Goal: Check status: Check status

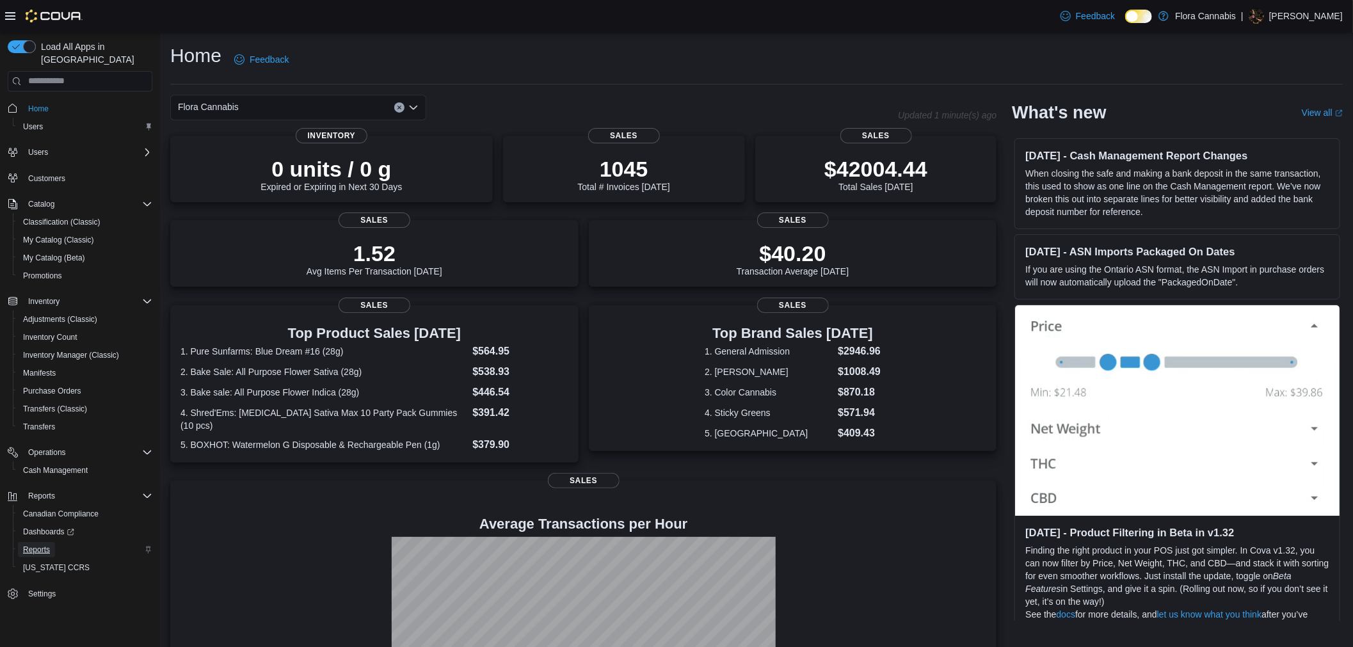
click at [49, 545] on span "Reports" at bounding box center [36, 550] width 27 height 10
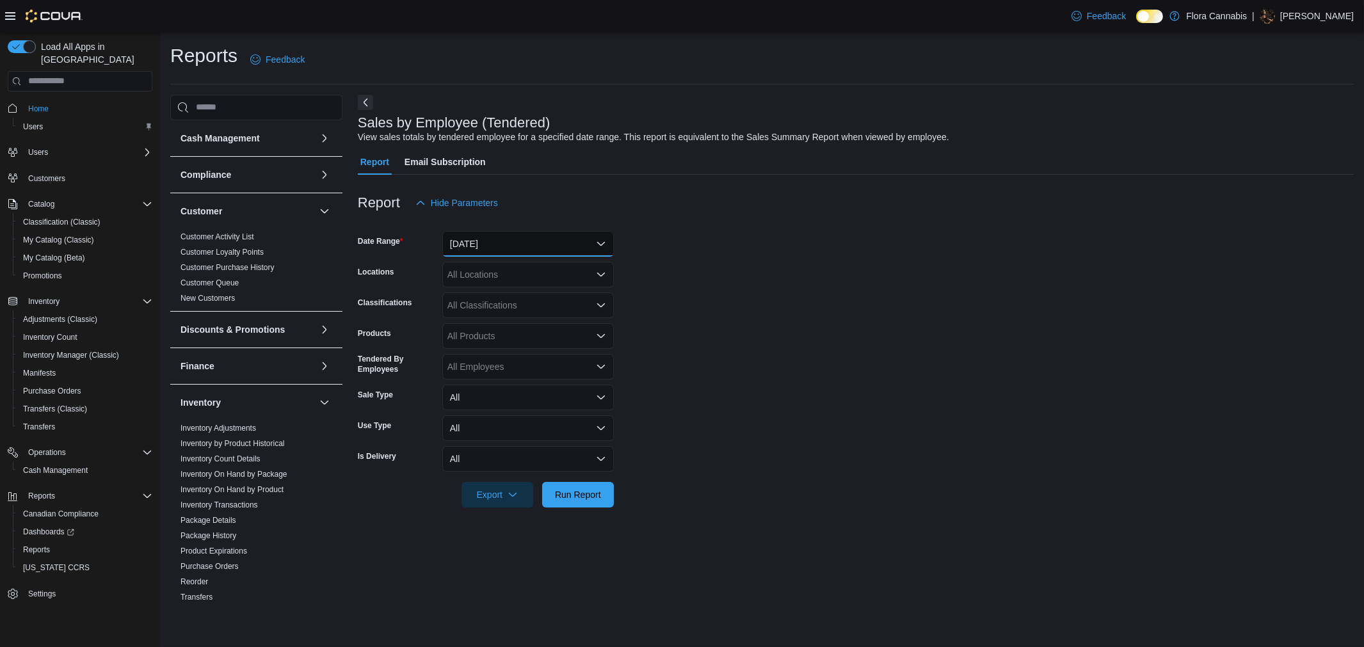
click at [567, 246] on button "[DATE]" at bounding box center [528, 244] width 172 height 26
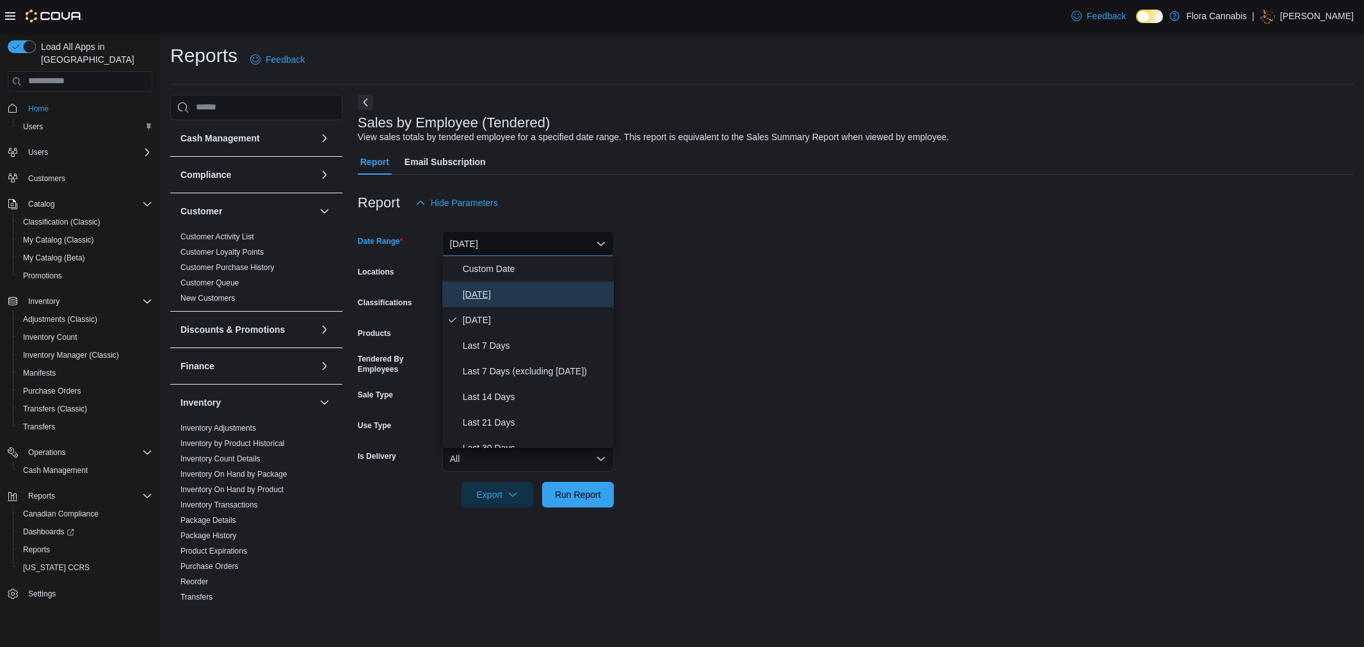
click at [544, 291] on span "[DATE]" at bounding box center [536, 294] width 146 height 15
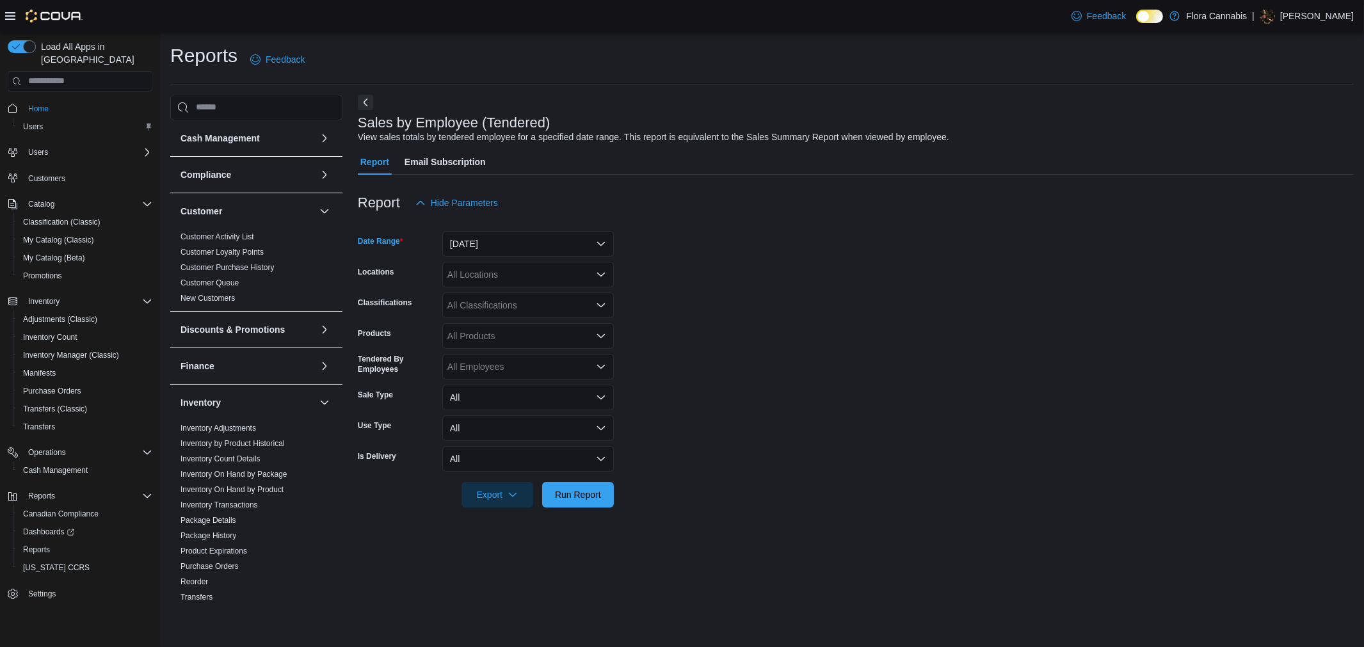
click at [551, 277] on div "All Locations" at bounding box center [528, 275] width 172 height 26
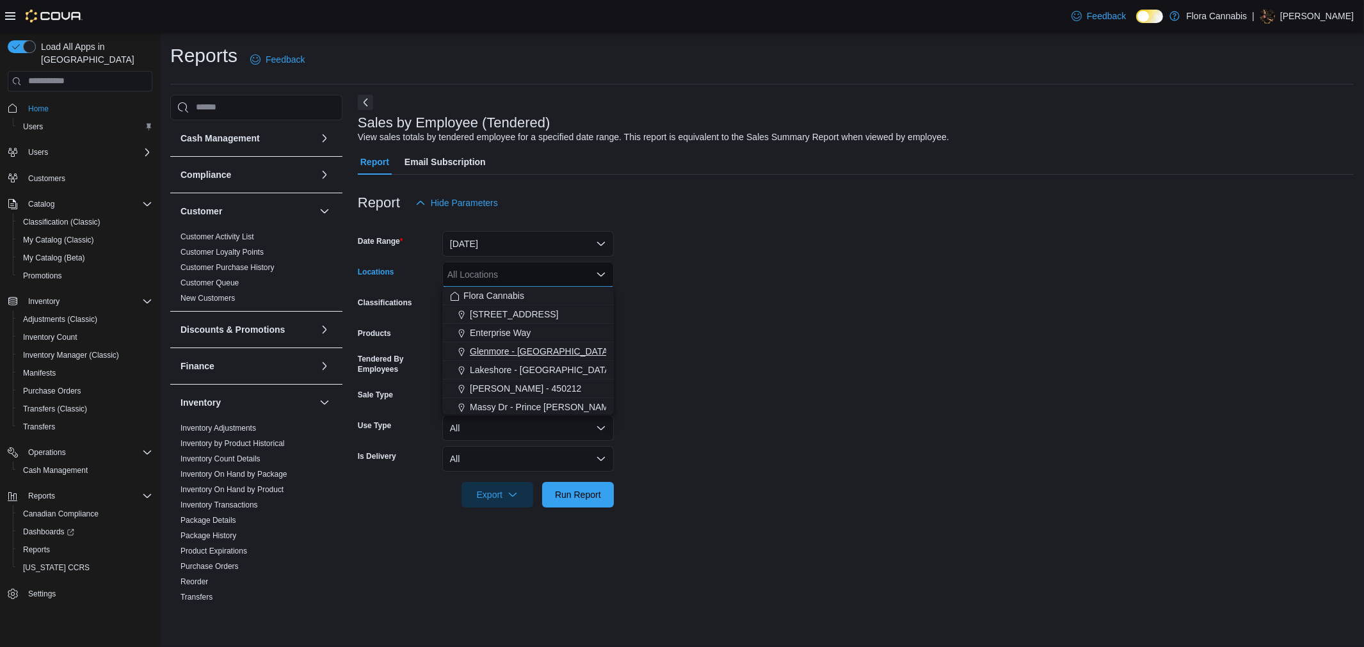
click at [541, 350] on span "Glenmore - [GEOGRAPHIC_DATA] - 450374" at bounding box center [559, 351] width 179 height 13
click at [590, 489] on span "Run Report" at bounding box center [578, 494] width 46 height 13
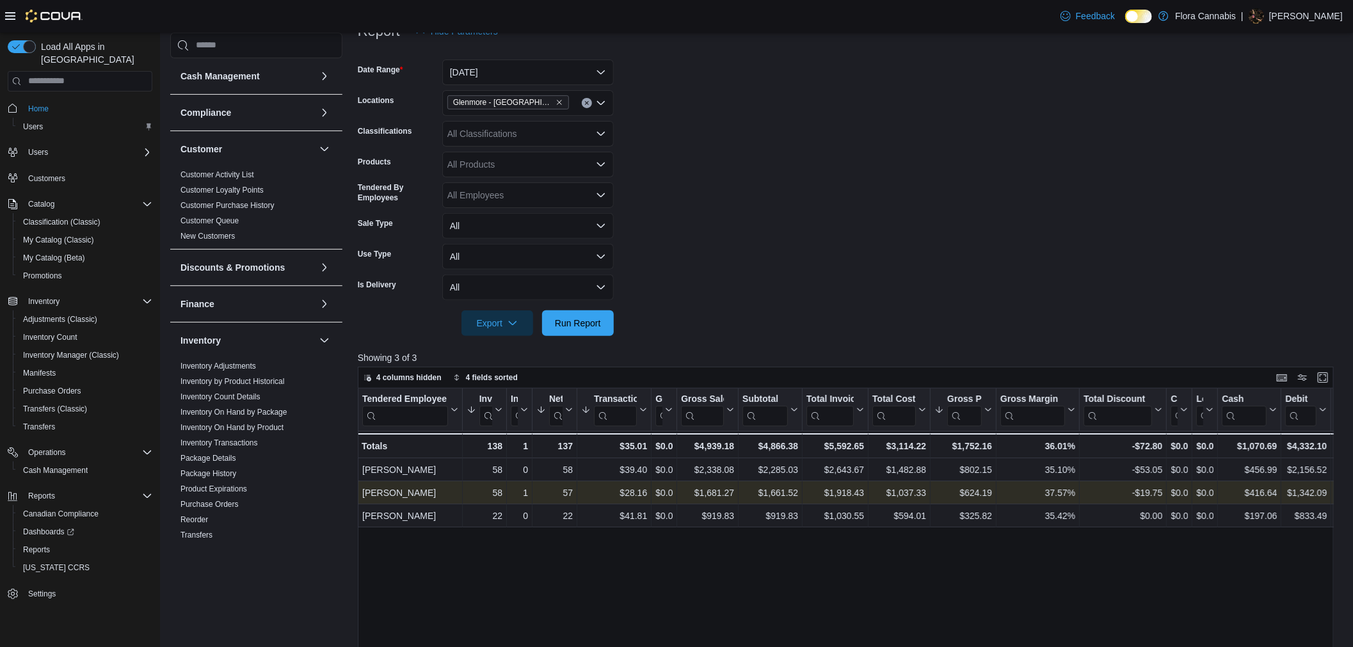
scroll to position [213, 0]
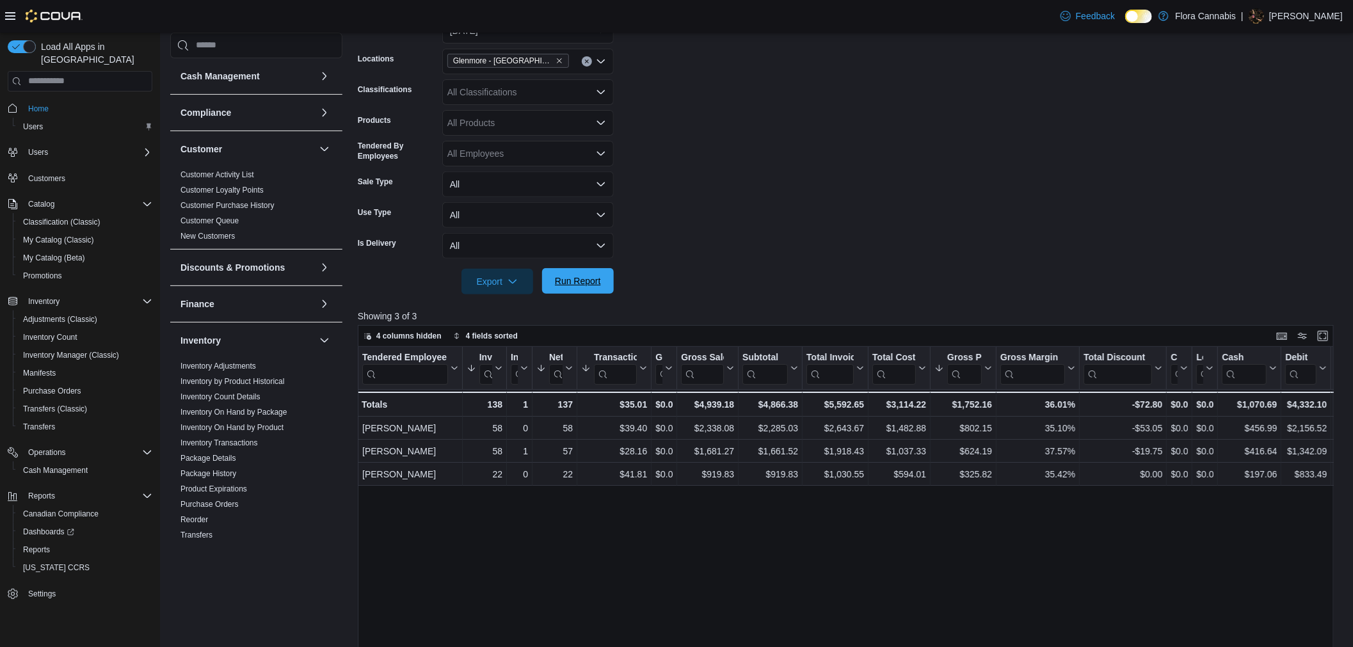
click at [591, 277] on span "Run Report" at bounding box center [578, 281] width 46 height 13
